Goal: Transaction & Acquisition: Purchase product/service

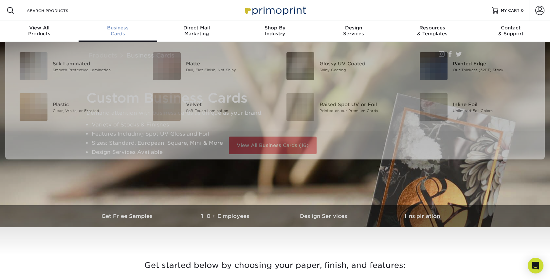
click at [124, 29] on span "Business" at bounding box center [118, 28] width 79 height 6
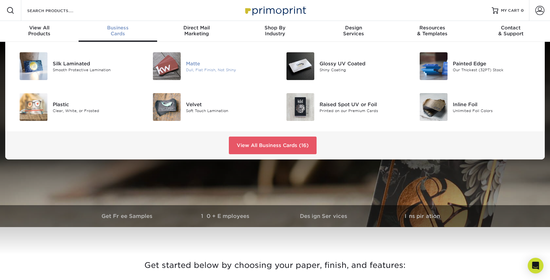
click at [211, 71] on div "Dull, Flat Finish, Not Shiny" at bounding box center [228, 70] width 84 height 6
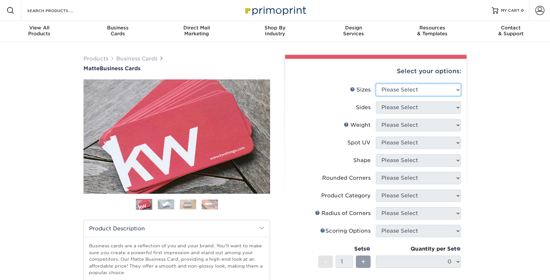
click at [387, 92] on select "Please Select 1.5" x 3.5" - Mini 1.75" x 3.5" - Mini 2" x 2" - Square 2" x 3" -…" at bounding box center [418, 90] width 85 height 12
select select "2.00x3.50"
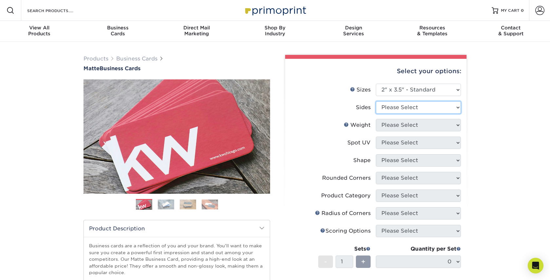
select select "13abbda7-1d64-4f25-8bb2-c179b224825d"
select select "16PT"
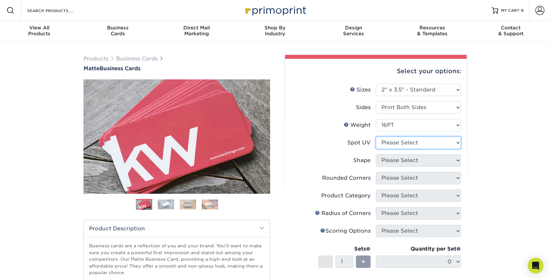
select select "3"
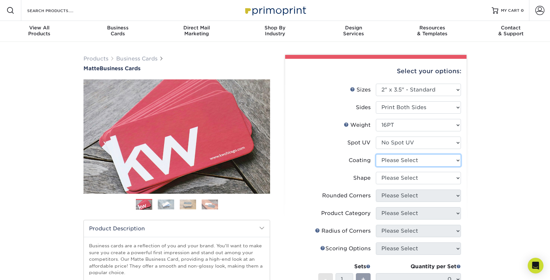
select select "121bb7b5-3b4d-429f-bd8d-bbf80e953313"
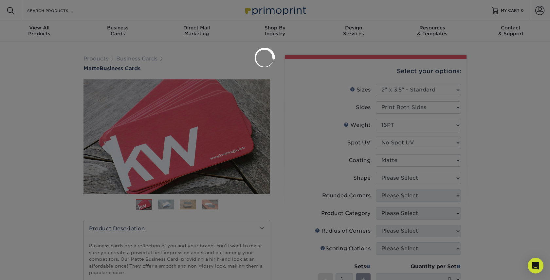
click at [399, 177] on div at bounding box center [275, 140] width 550 height 280
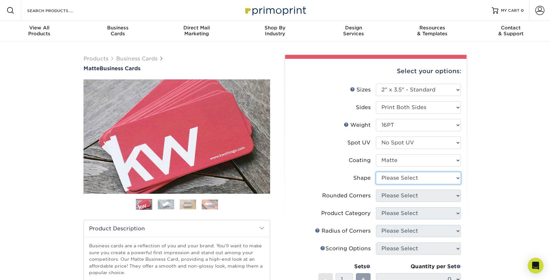
select select "standard"
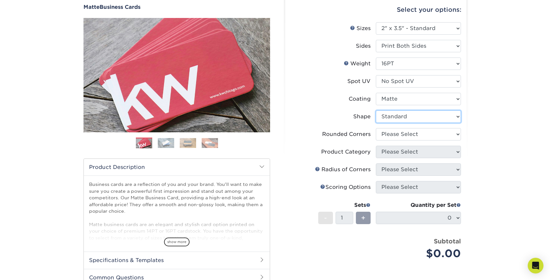
scroll to position [53, 0]
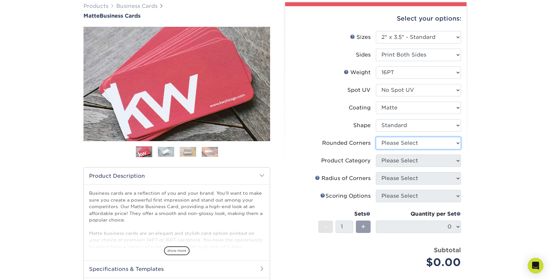
select select "0"
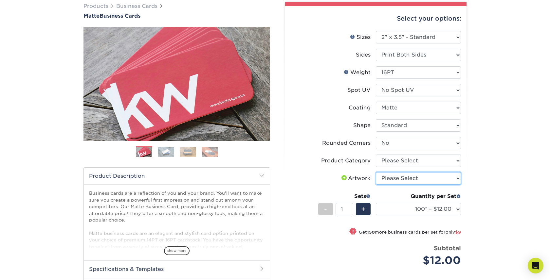
select select "upload"
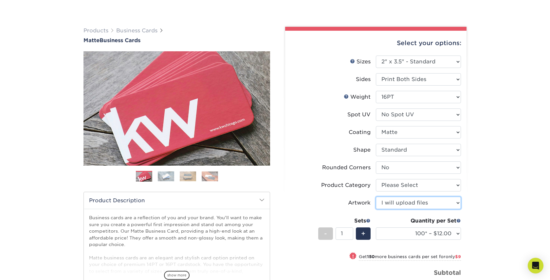
scroll to position [96, 0]
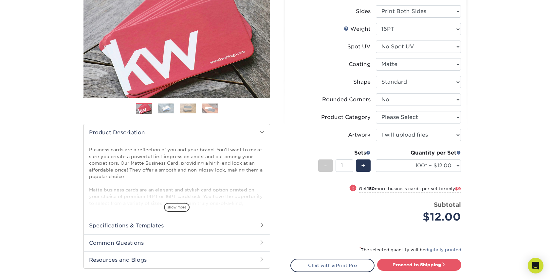
click at [184, 108] on img at bounding box center [188, 108] width 16 height 10
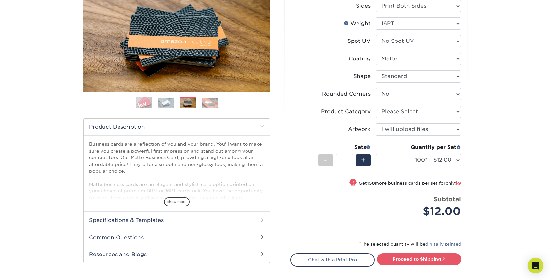
scroll to position [104, 0]
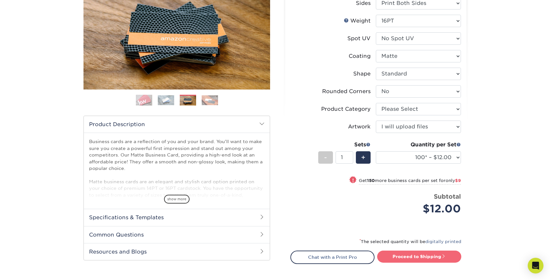
click at [417, 256] on link "Proceed to Shipping" at bounding box center [419, 257] width 84 height 12
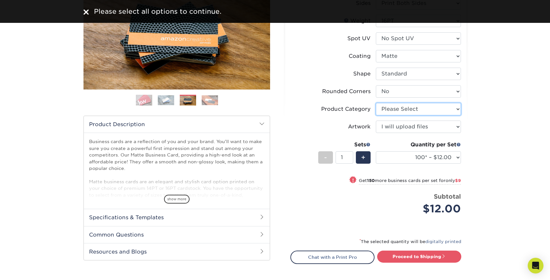
select select "3b5148f1-0588-4f88-a218-97bcfdce65c1"
click at [388, 208] on div "$12.00" at bounding box center [421, 209] width 80 height 16
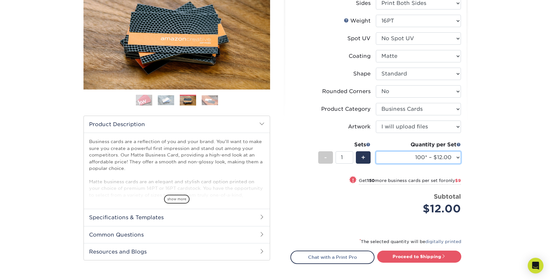
select select "250* – $21.00"
click at [417, 257] on link "Proceed to Shipping" at bounding box center [419, 257] width 84 height 12
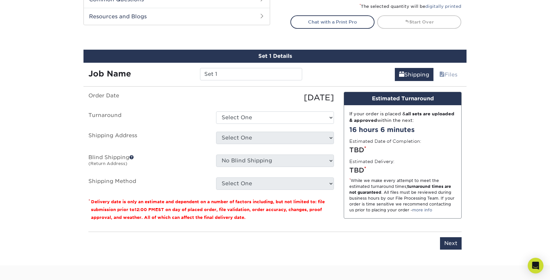
scroll to position [373, 0]
